Goal: Task Accomplishment & Management: Manage account settings

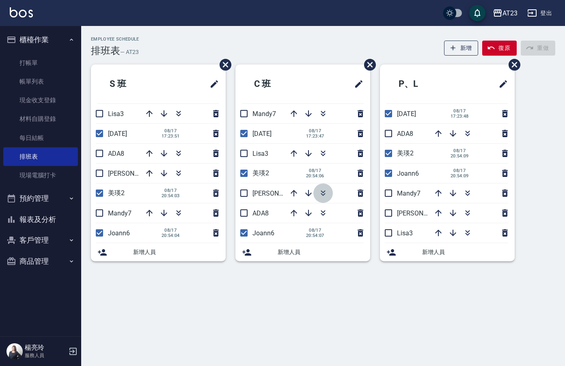
click at [324, 196] on icon "button" at bounding box center [323, 193] width 10 height 10
click at [470, 133] on icon "button" at bounding box center [468, 134] width 10 height 10
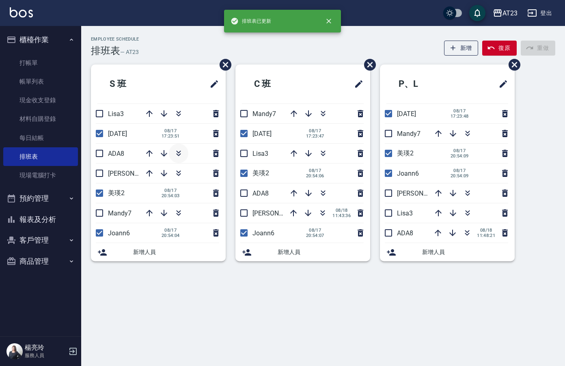
click at [179, 152] on icon "button" at bounding box center [179, 154] width 10 height 10
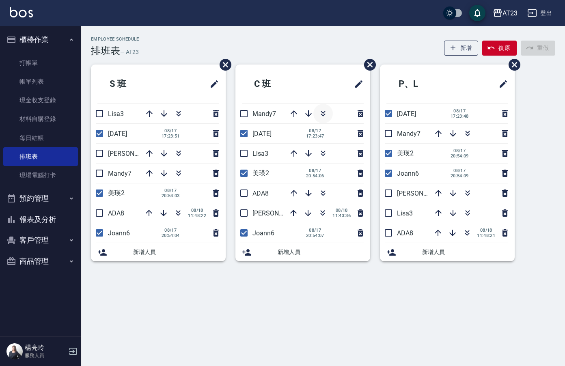
click at [322, 111] on icon "button" at bounding box center [323, 114] width 10 height 10
click at [242, 231] on input "checkbox" at bounding box center [244, 233] width 17 height 17
checkbox input "false"
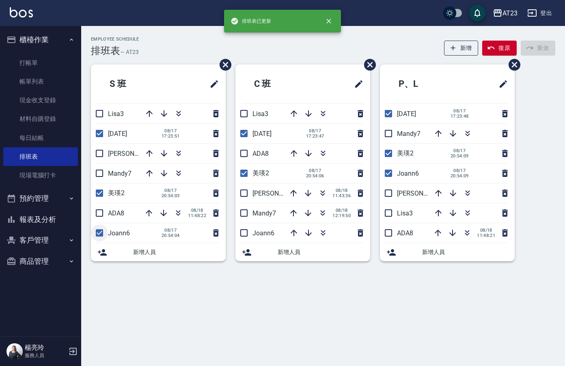
click at [99, 236] on input "checkbox" at bounding box center [99, 233] width 17 height 17
checkbox input "false"
click at [386, 175] on input "checkbox" at bounding box center [388, 173] width 17 height 17
checkbox input "false"
click at [296, 115] on icon "button" at bounding box center [294, 114] width 10 height 10
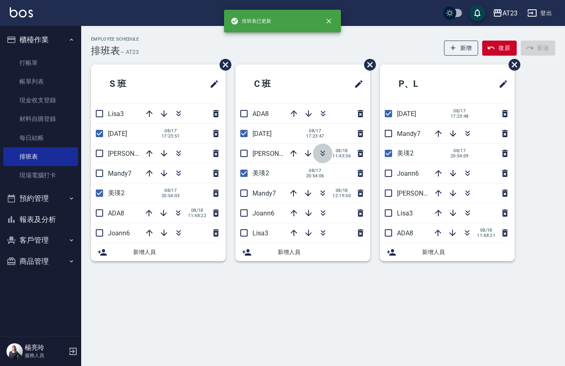
click at [323, 154] on icon "button" at bounding box center [323, 154] width 10 height 10
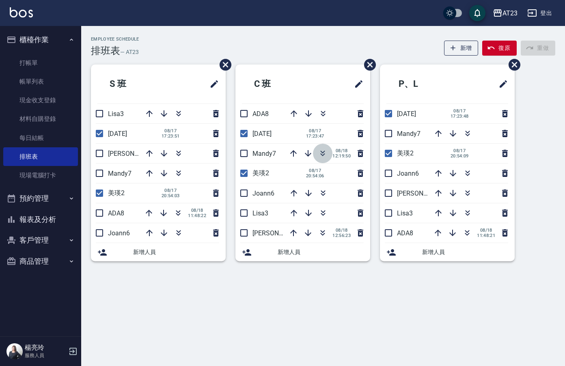
click at [322, 154] on icon "button" at bounding box center [323, 154] width 10 height 10
click at [322, 194] on icon "button" at bounding box center [323, 193] width 10 height 10
click at [329, 117] on button "button" at bounding box center [323, 113] width 19 height 19
click at [320, 215] on icon "button" at bounding box center [323, 213] width 10 height 10
